Goal: Register for event/course

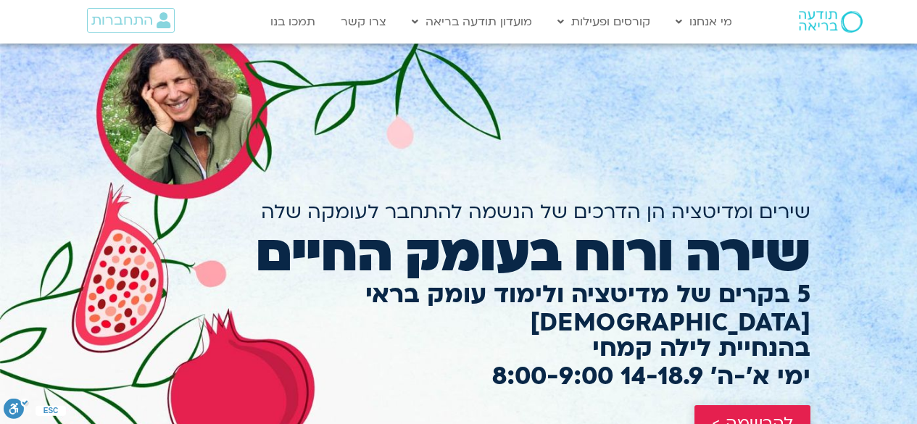
click at [763, 414] on span "להרשמה >" at bounding box center [752, 423] width 81 height 19
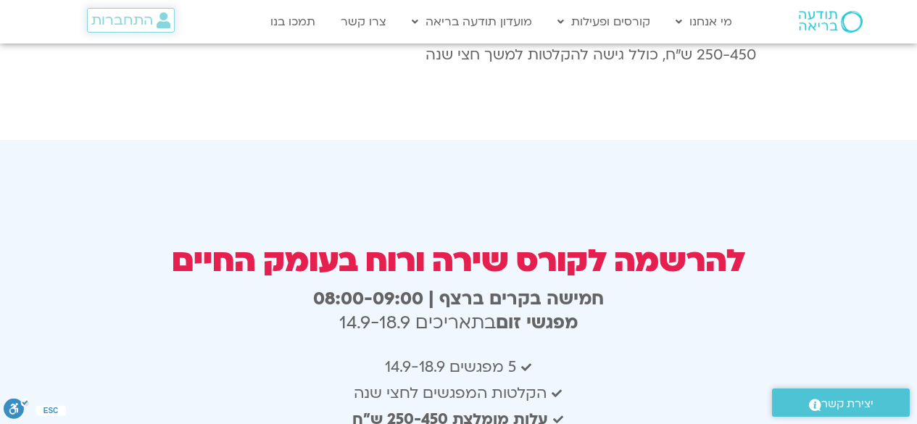
click at [128, 17] on span "התחברות" at bounding box center [122, 20] width 62 height 16
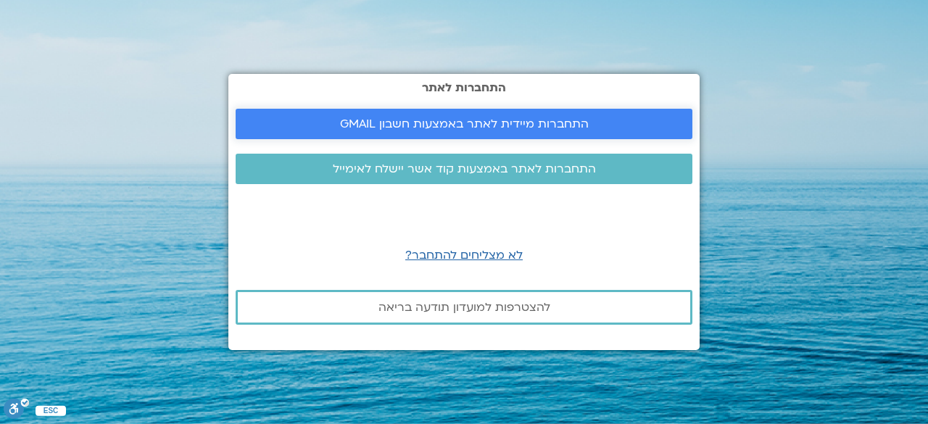
click at [376, 121] on span "התחברות מיידית לאתר באמצעות חשבון GMAIL" at bounding box center [464, 123] width 249 height 13
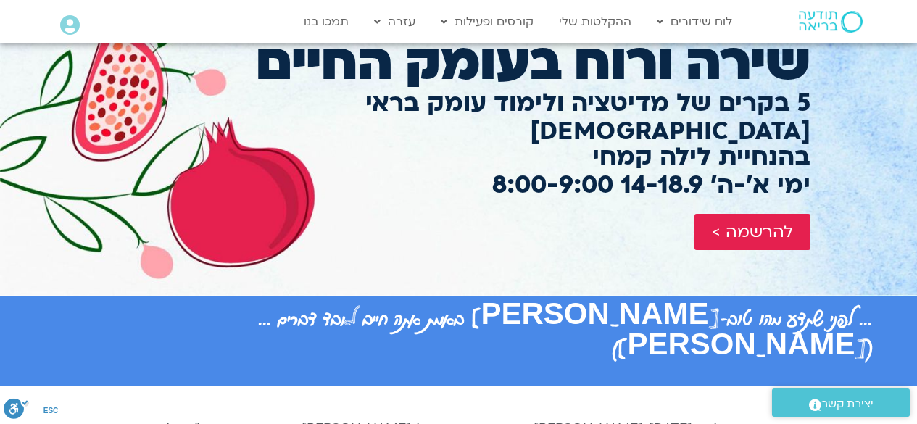
scroll to position [213, 0]
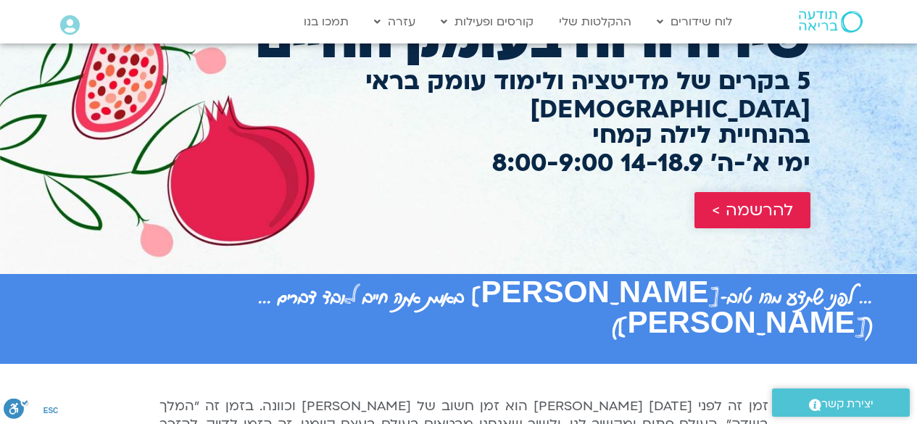
click at [728, 201] on span "להרשמה >" at bounding box center [752, 210] width 81 height 19
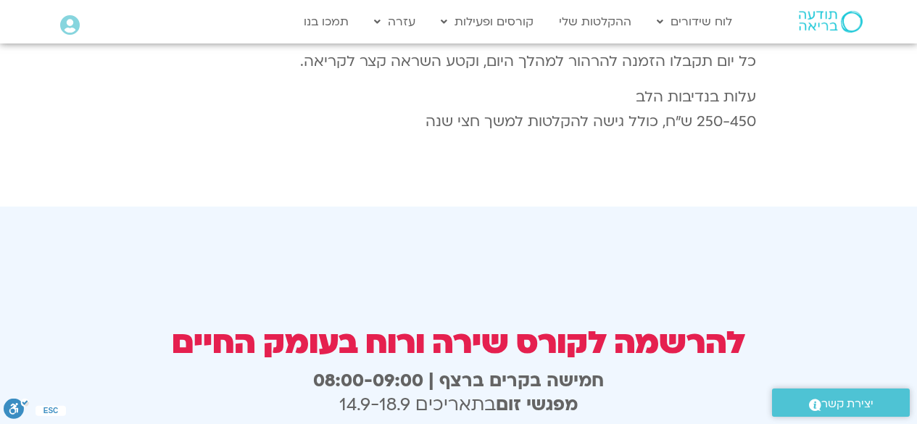
scroll to position [2581, 0]
